Goal: Find specific page/section: Locate a particular part of the current website

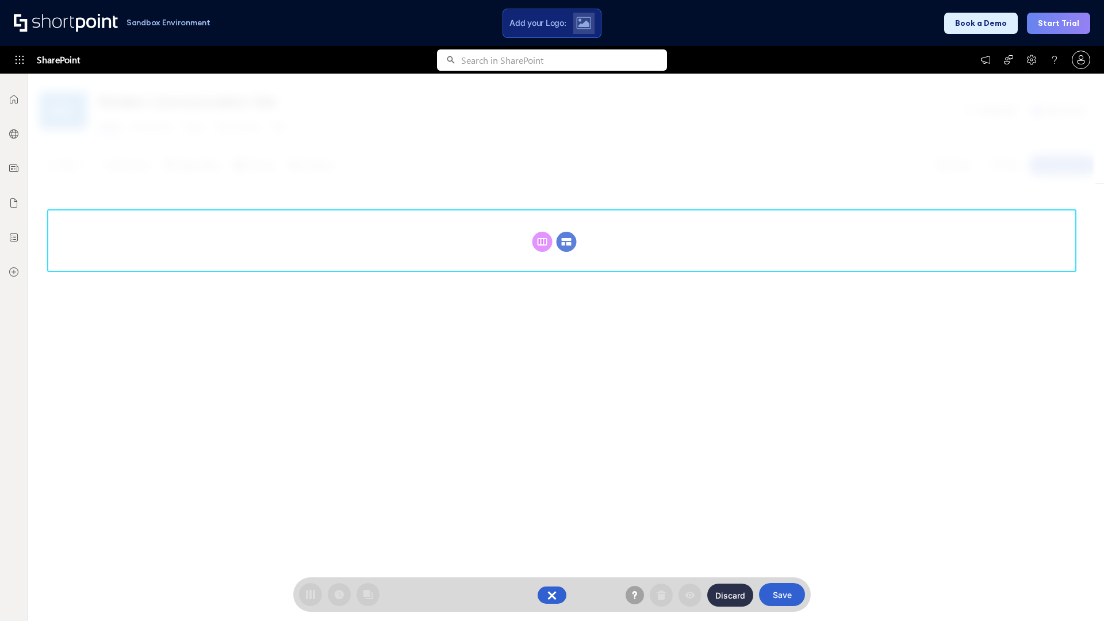
click at [566, 242] on circle at bounding box center [567, 242] width 20 height 20
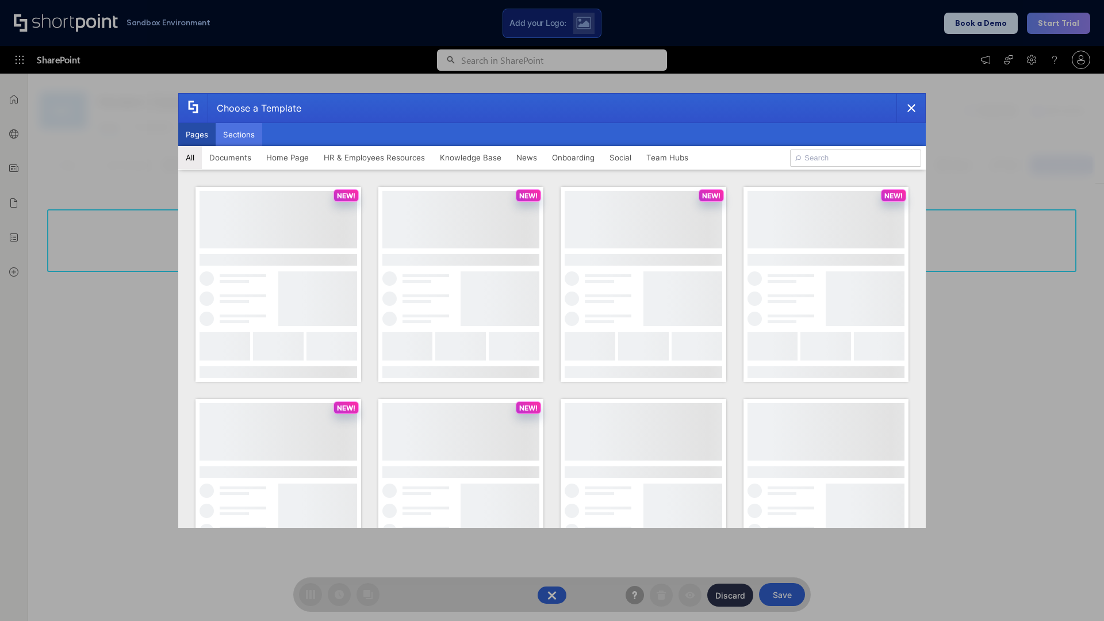
click at [239, 135] on button "Sections" at bounding box center [239, 134] width 47 height 23
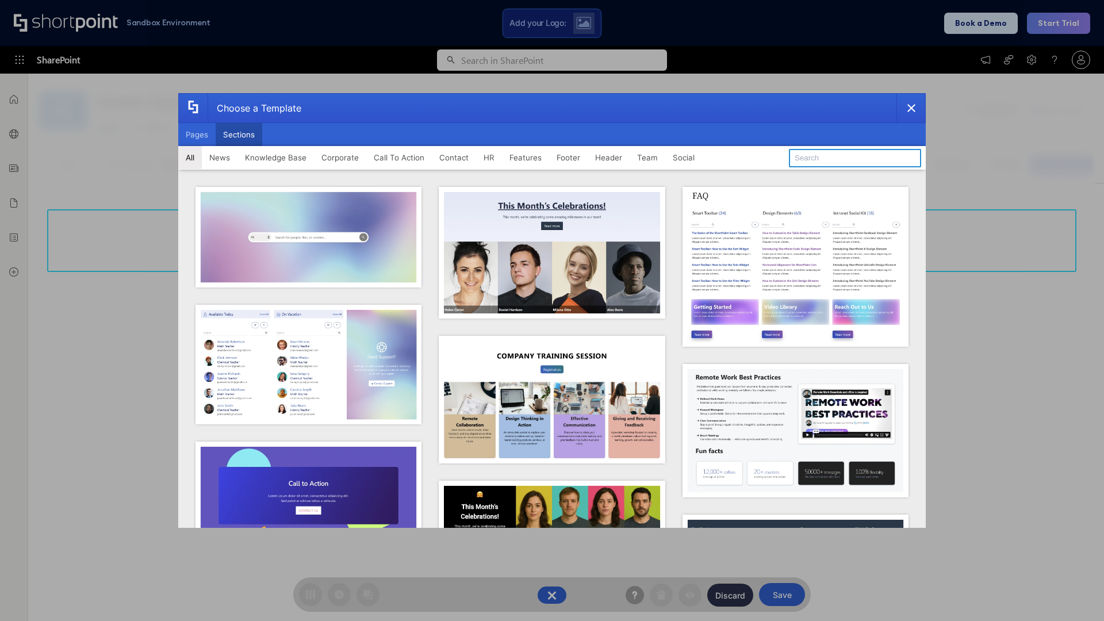
type input "News Kit 1"
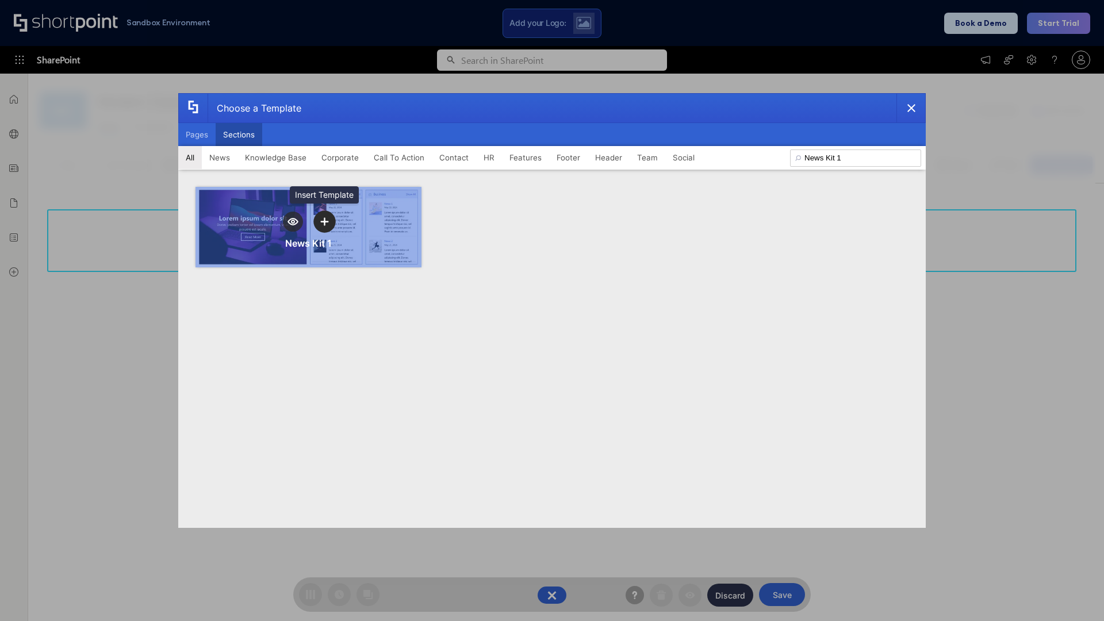
click at [324, 221] on icon "template selector" at bounding box center [324, 221] width 8 height 8
